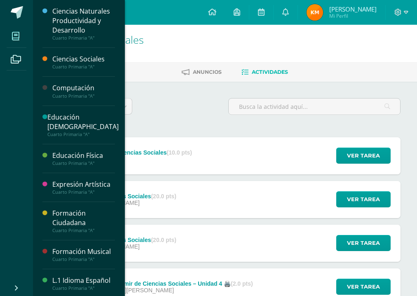
click at [14, 37] on icon at bounding box center [15, 36] width 7 height 8
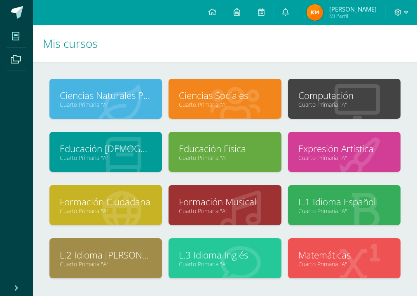
click at [127, 143] on link "Educación [DEMOGRAPHIC_DATA]" at bounding box center [106, 148] width 92 height 13
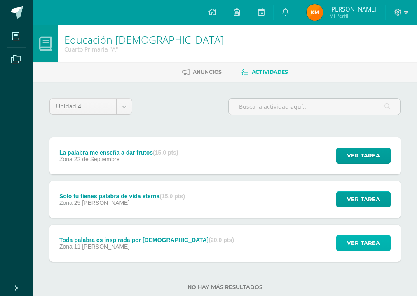
click at [353, 244] on span "Ver tarea" at bounding box center [363, 242] width 33 height 15
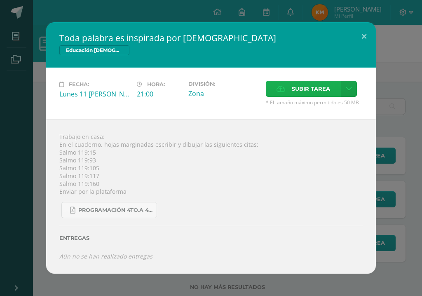
click at [287, 91] on label "Subir tarea" at bounding box center [303, 89] width 75 height 16
click at [0, 0] on input "Subir tarea" at bounding box center [0, 0] width 0 height 0
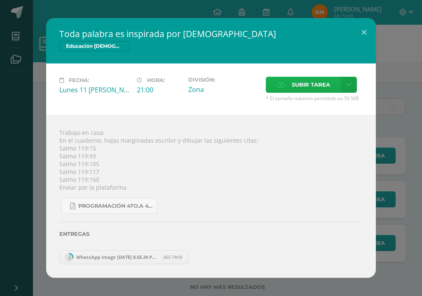
click at [295, 83] on span "Subir tarea" at bounding box center [311, 84] width 38 height 15
click at [0, 0] on input "Subir tarea" at bounding box center [0, 0] width 0 height 0
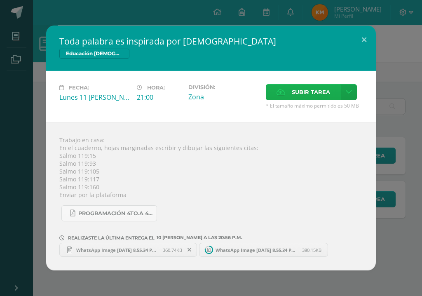
click at [301, 89] on span "Subir tarea" at bounding box center [311, 91] width 38 height 15
click at [0, 0] on input "Subir tarea" at bounding box center [0, 0] width 0 height 0
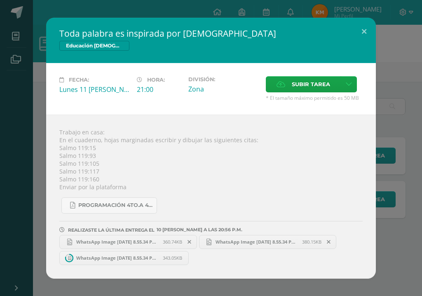
click at [124, 239] on span "WhatsApp Image [DATE] 8.55.34 PM (2).jpeg" at bounding box center [117, 241] width 91 height 6
click at [259, 245] on link "WhatsApp Image [DATE] 8.55.34 PM (1).jpeg 380.15KB" at bounding box center [268, 242] width 138 height 14
click at [159, 259] on span "WhatsApp Image [DATE] 8.55.34 PM.jpeg" at bounding box center [117, 258] width 91 height 6
